Goal: Use online tool/utility: Utilize a website feature to perform a specific function

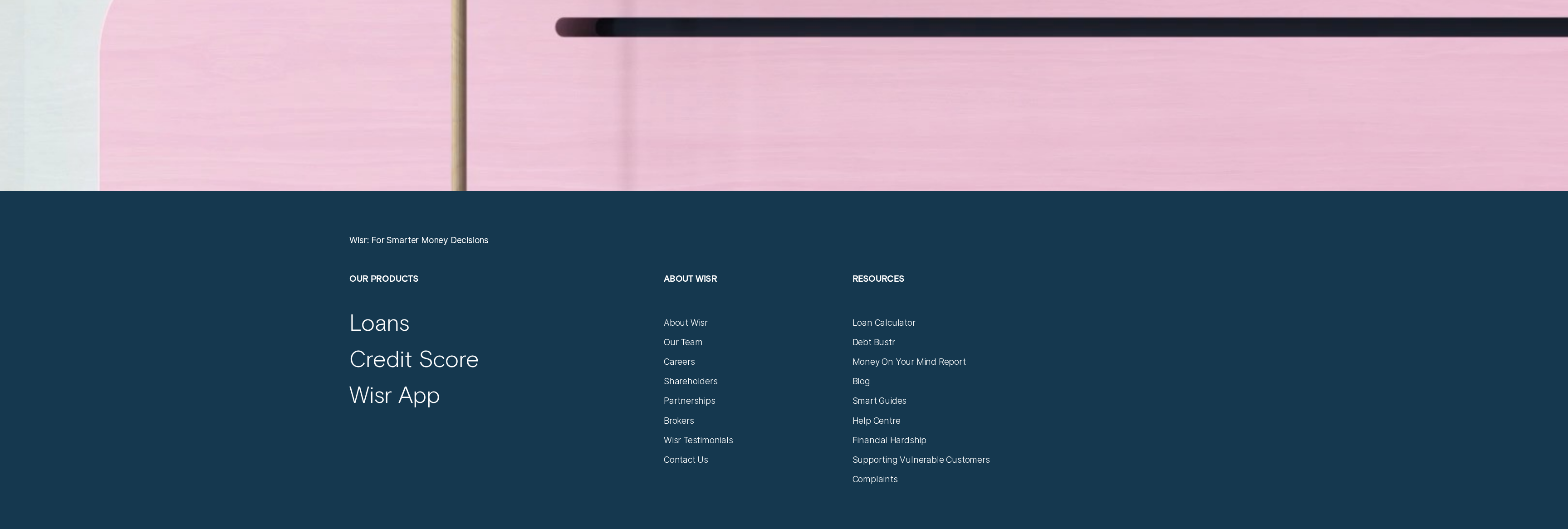
scroll to position [6732, 0]
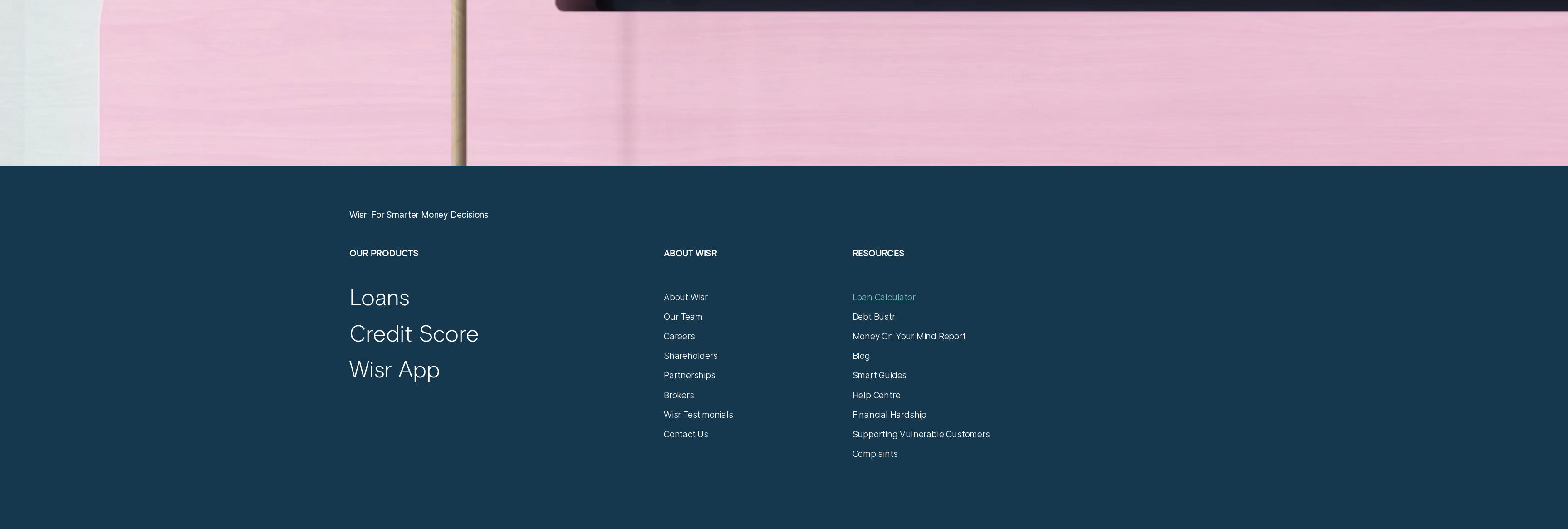
click at [897, 300] on div "Loan Calculator" at bounding box center [884, 297] width 63 height 11
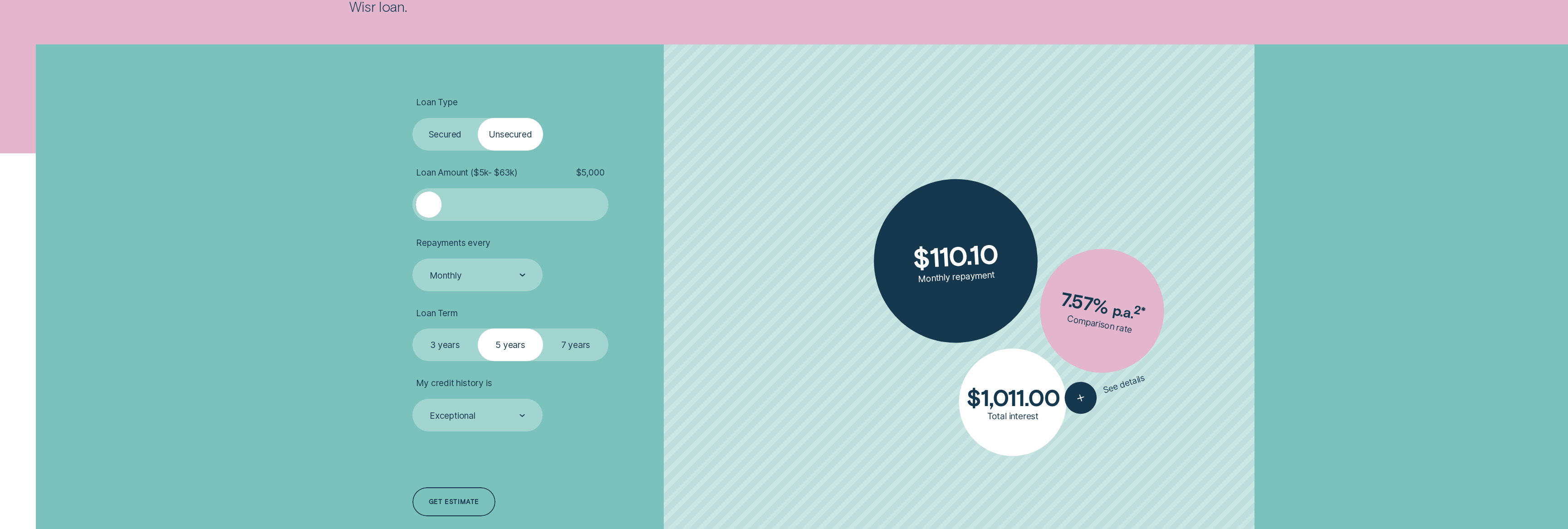
scroll to position [283, 0]
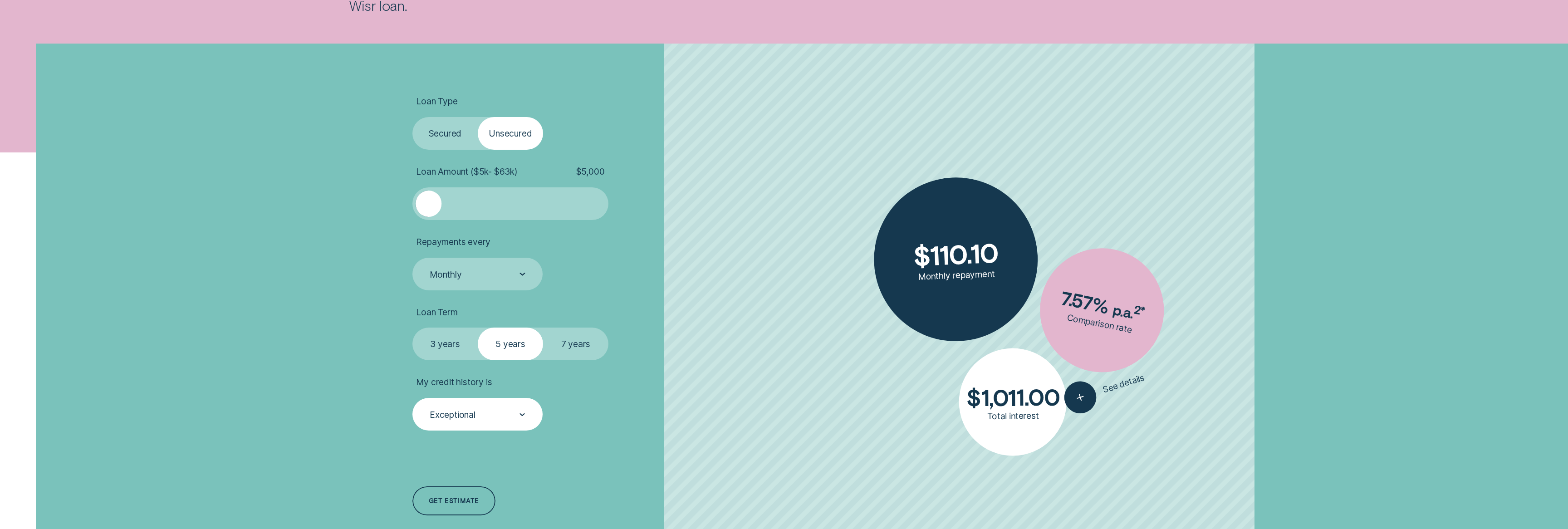
click at [503, 428] on div "Exceptional" at bounding box center [478, 415] width 130 height 33
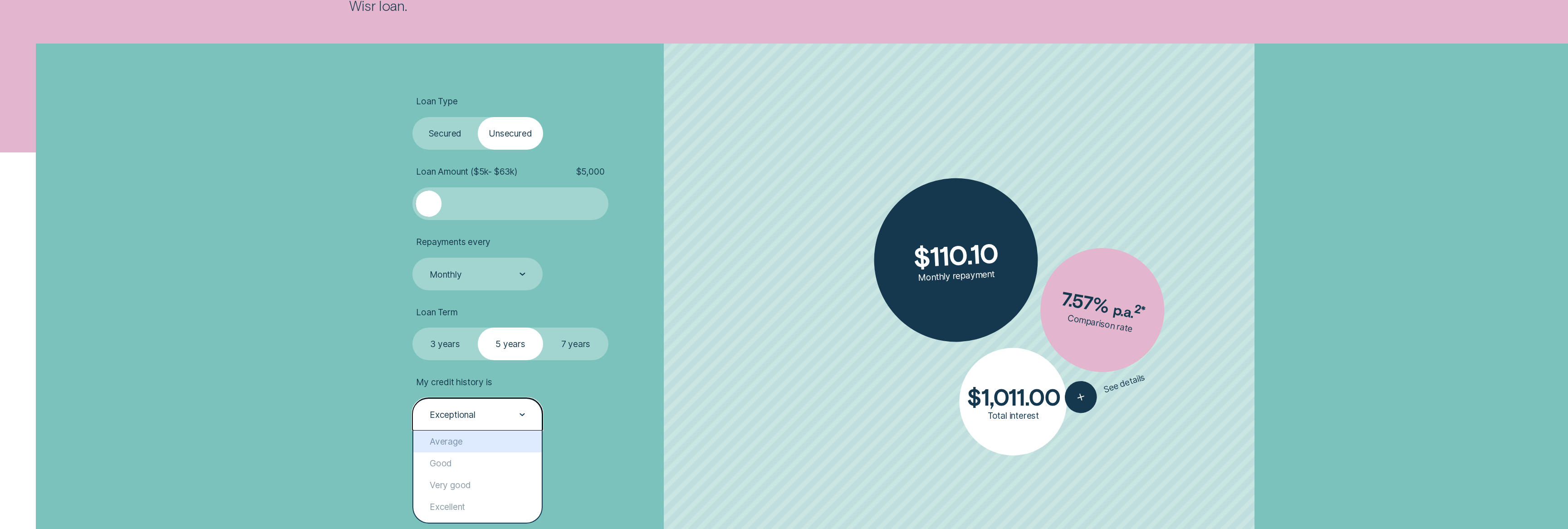
drag, startPoint x: 447, startPoint y: 441, endPoint x: 469, endPoint y: 436, distance: 22.6
click at [447, 441] on div "Average" at bounding box center [477, 441] width 128 height 22
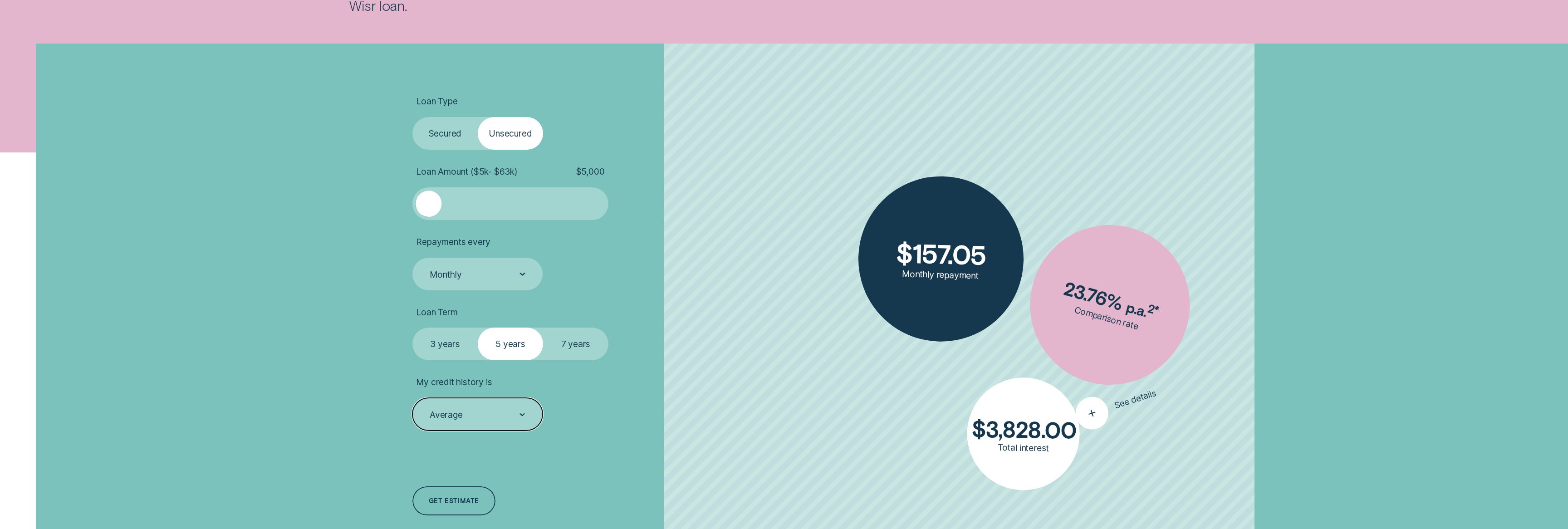
click at [1086, 407] on icon "button" at bounding box center [1092, 413] width 20 height 18
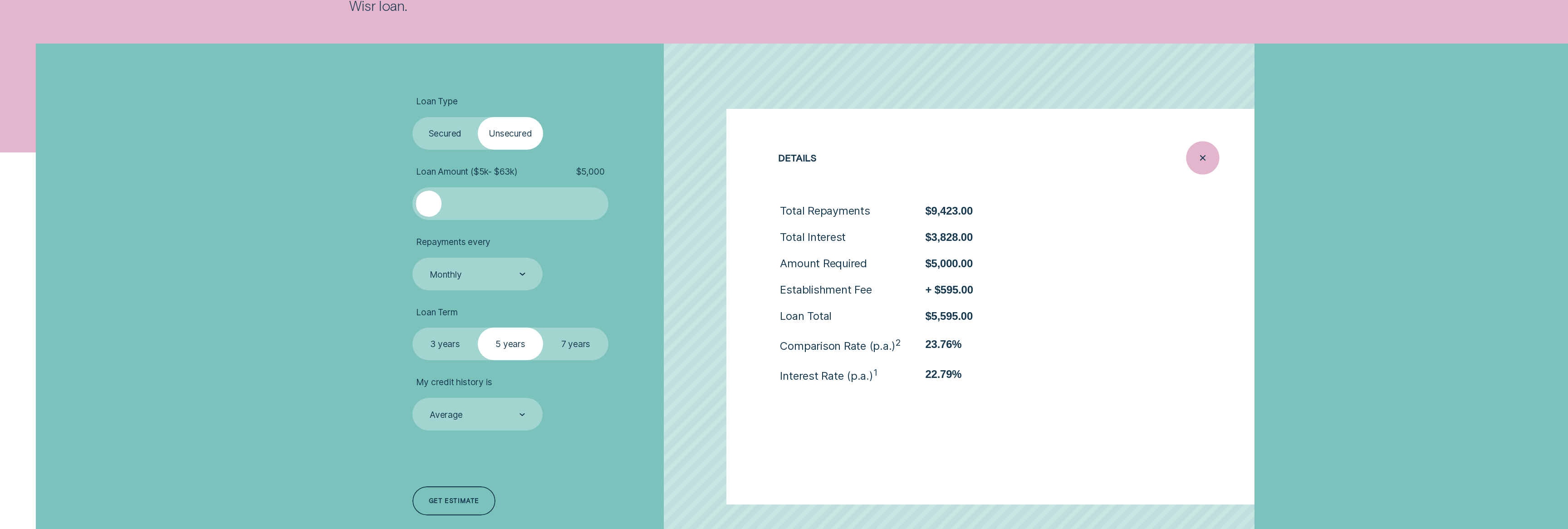
click at [1204, 165] on icon "Close loan details" at bounding box center [1203, 158] width 17 height 14
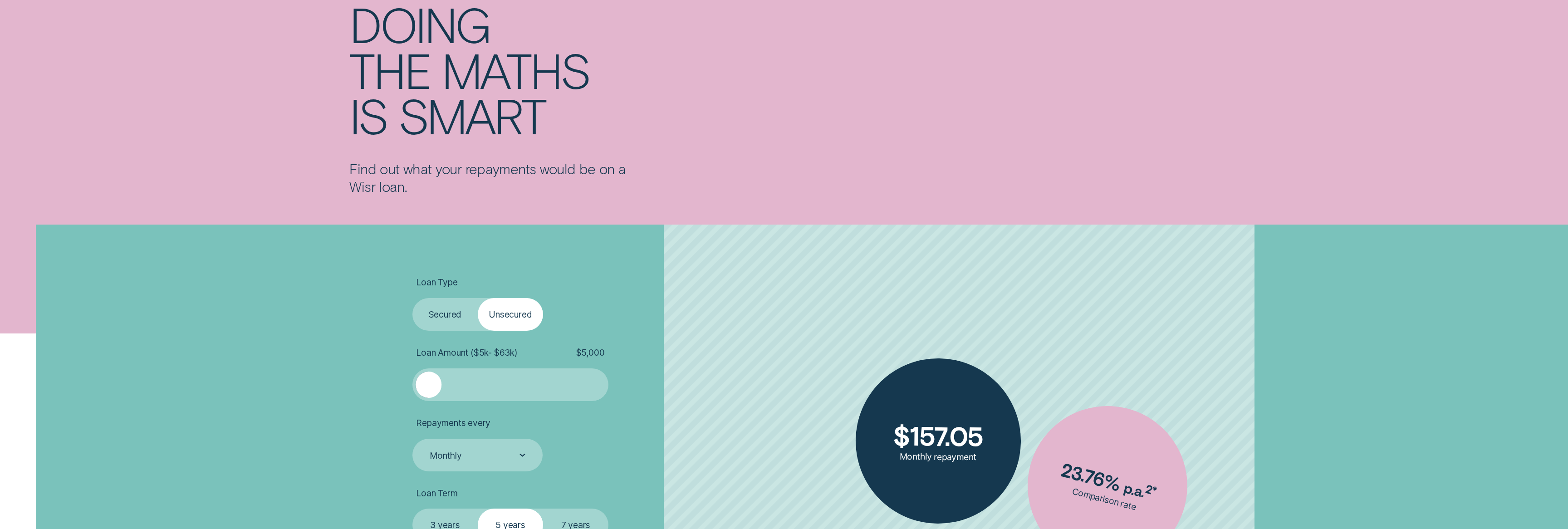
scroll to position [284, 0]
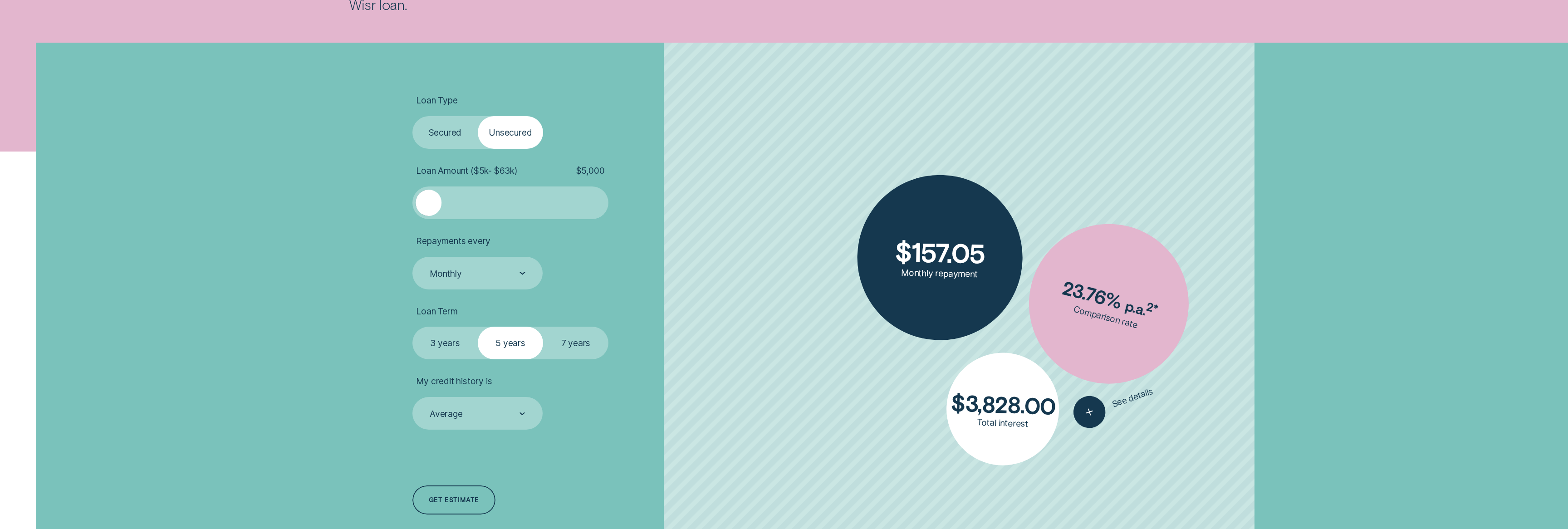
click at [492, 202] on div at bounding box center [510, 203] width 163 height 26
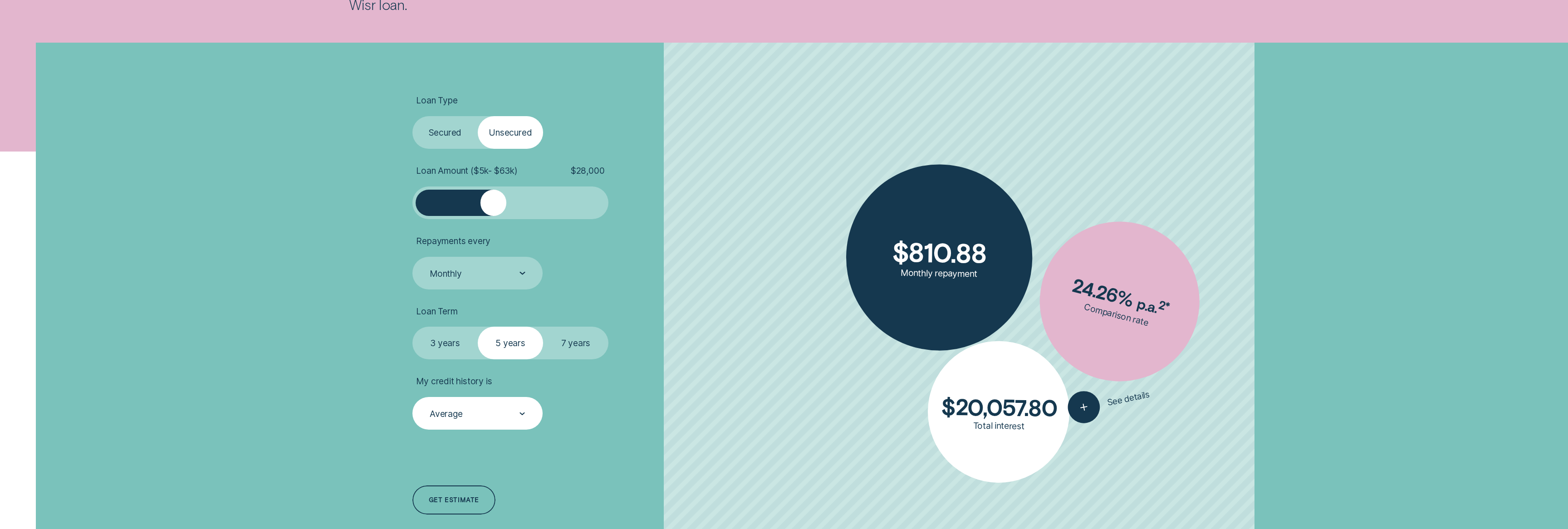
click at [506, 414] on div "Average" at bounding box center [477, 413] width 97 height 12
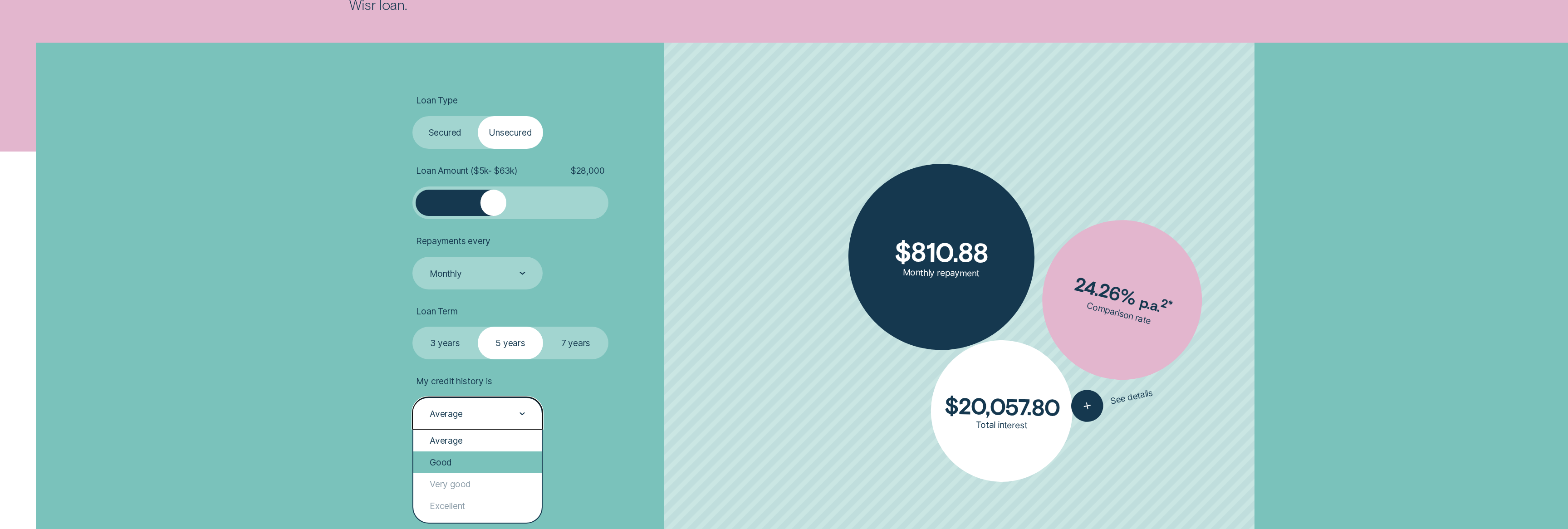
click at [445, 456] on div "Good" at bounding box center [477, 463] width 128 height 22
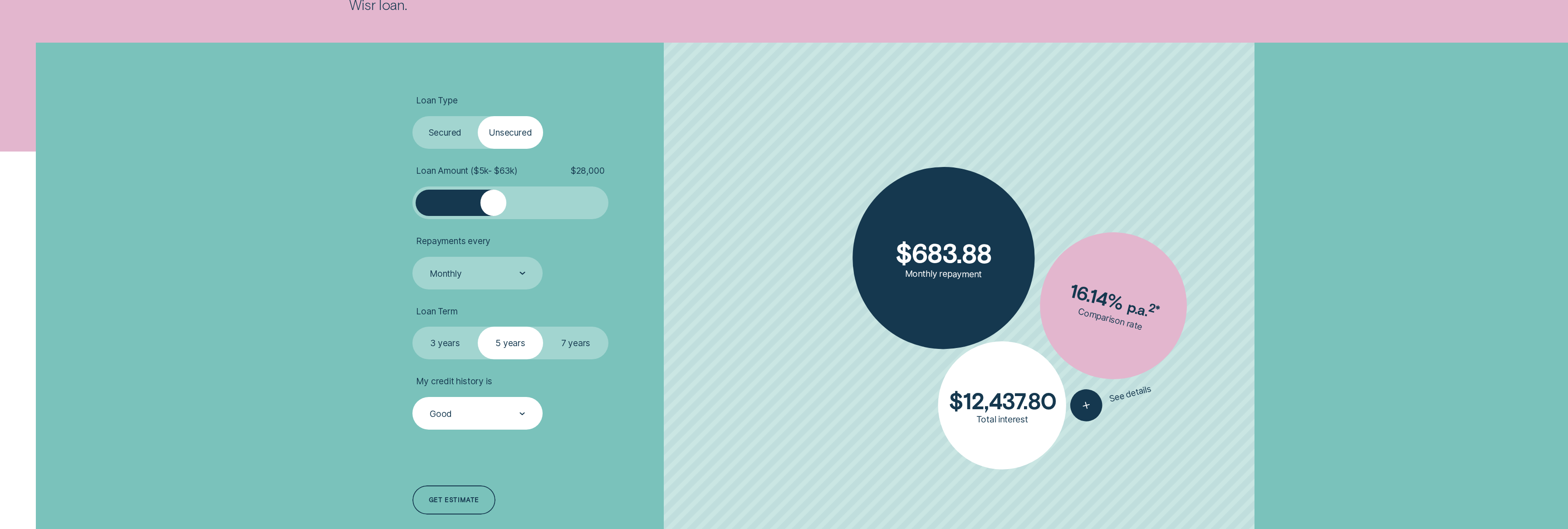
click at [603, 393] on li "My credit history is Good" at bounding box center [564, 402] width 304 height 54
click at [465, 250] on div "Repayments every Monthly" at bounding box center [478, 262] width 130 height 54
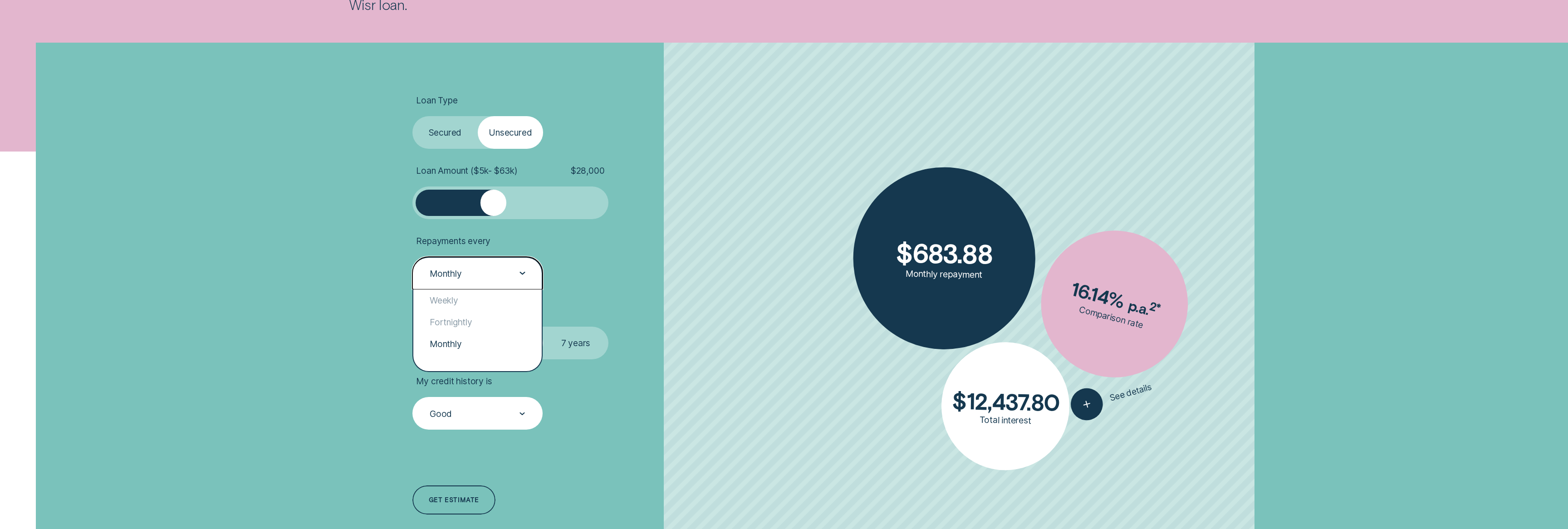
click at [472, 265] on div "Monthly" at bounding box center [478, 273] width 130 height 33
click at [447, 310] on div "Weekly" at bounding box center [477, 301] width 128 height 22
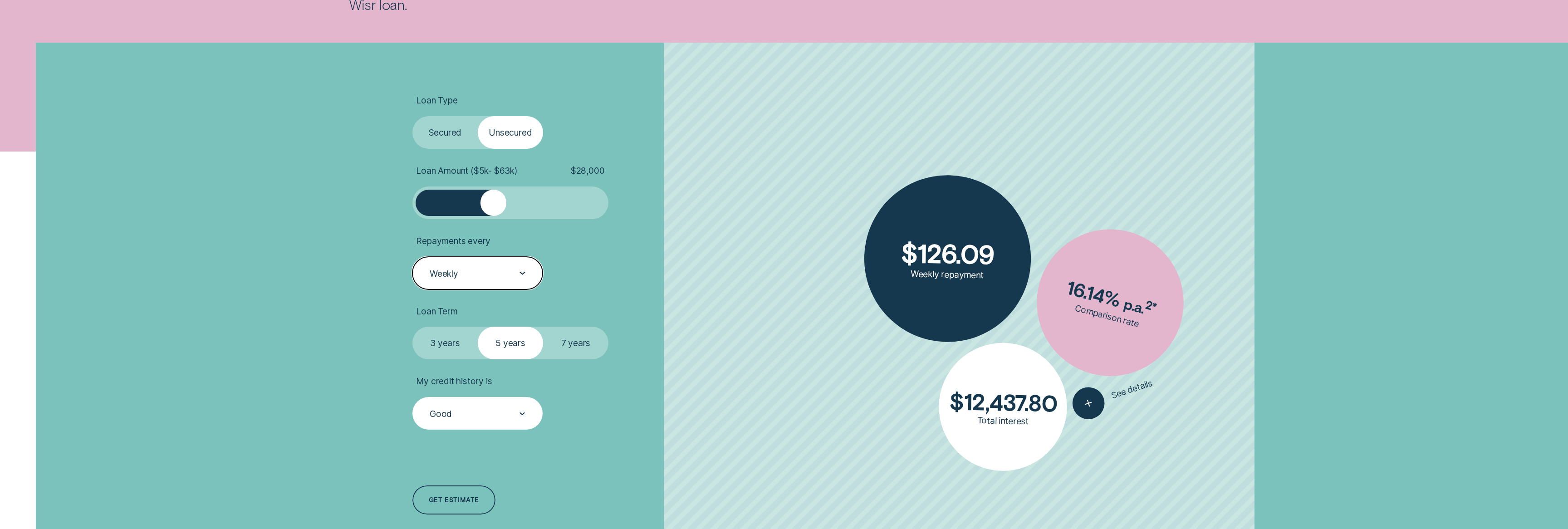
click at [690, 288] on li "Repayments every option Weekly, selected. Select is focused , press Down to ope…" at bounding box center [564, 262] width 304 height 54
